Goal: Register for event/course

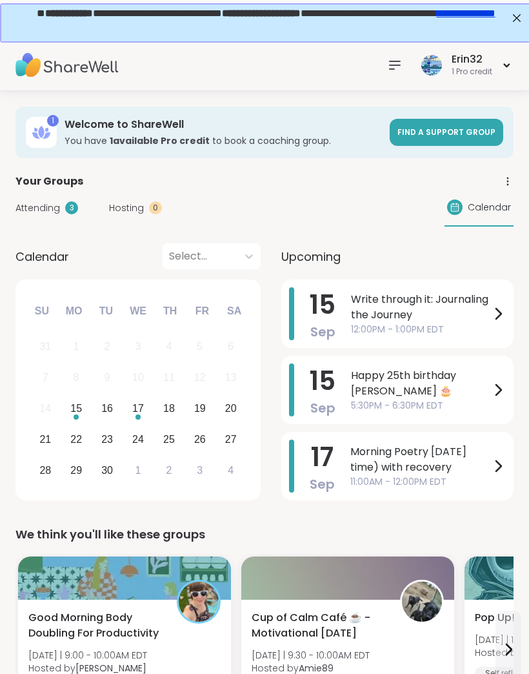
click at [400, 46] on div "Erin32 1 Pro credit" at bounding box center [264, 65] width 529 height 52
click at [394, 64] on icon at bounding box center [394, 64] width 15 height 15
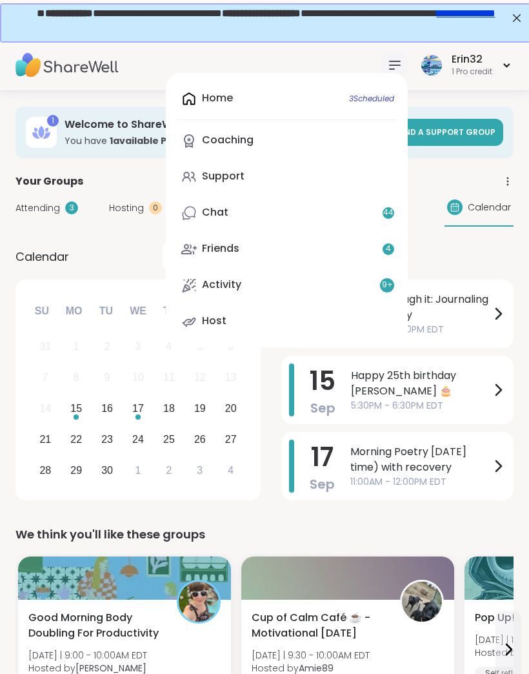
click at [261, 399] on div "Calendar Select... Previous Month Next Month [DATE] Su Mo Tu We Th Fr Sa 31 1 2…" at bounding box center [264, 373] width 498 height 261
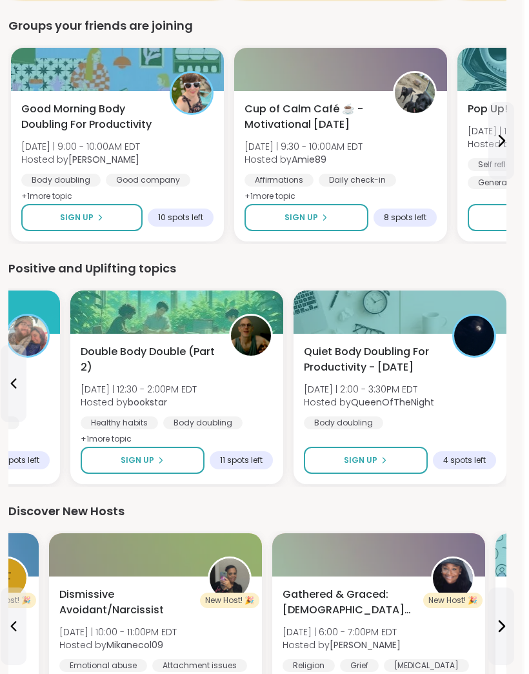
scroll to position [1540, 0]
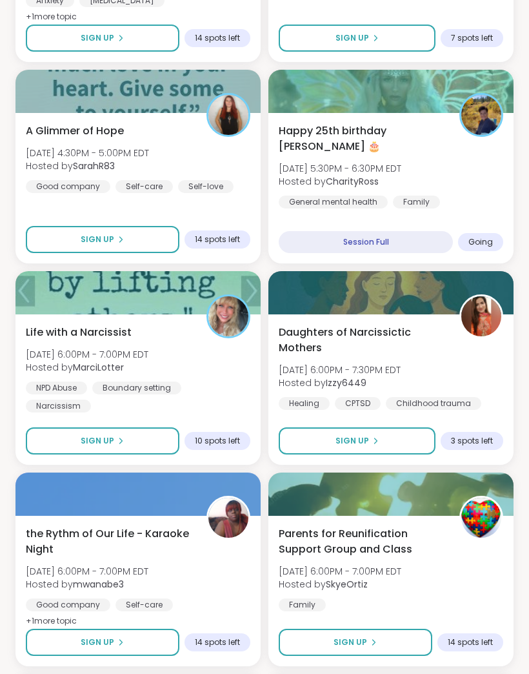
scroll to position [2687, 0]
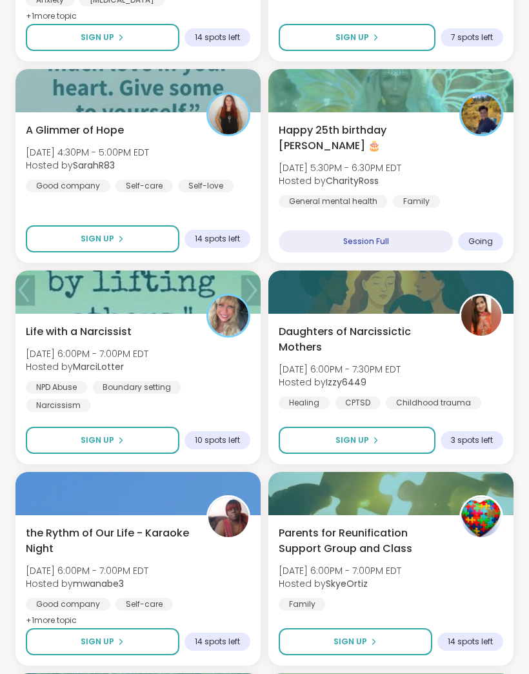
click at [463, 179] on div "Happy 25th birthday Lyssa 🎂 [DATE] 5:30PM - 6:30PM EDT Hosted by CharityRoss Ge…" at bounding box center [391, 165] width 225 height 85
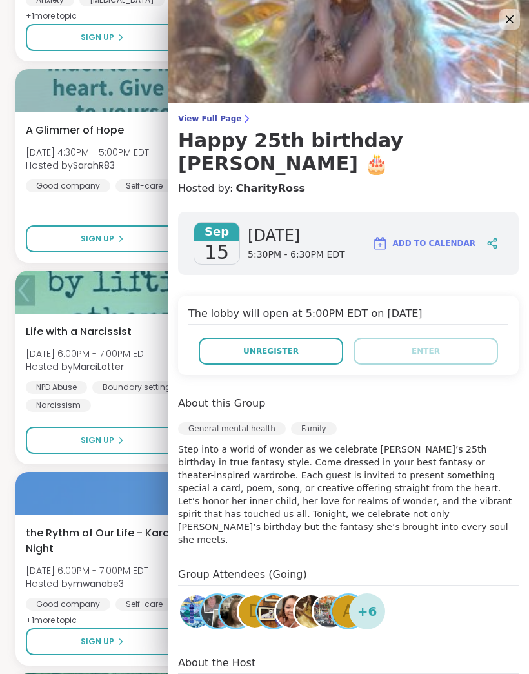
scroll to position [0, 0]
click at [501, 6] on img at bounding box center [348, 51] width 361 height 103
click at [513, 15] on icon at bounding box center [509, 19] width 15 height 15
